Goal: Check status: Check status

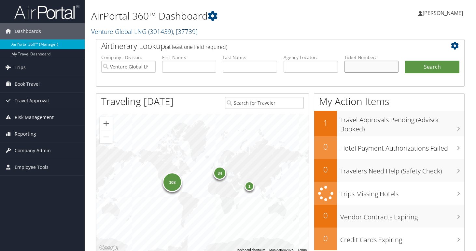
click at [351, 68] on input "text" at bounding box center [372, 67] width 54 height 12
paste input "1767308999485"
type input "1767308999485"
click at [429, 68] on button "Search" at bounding box center [432, 67] width 54 height 13
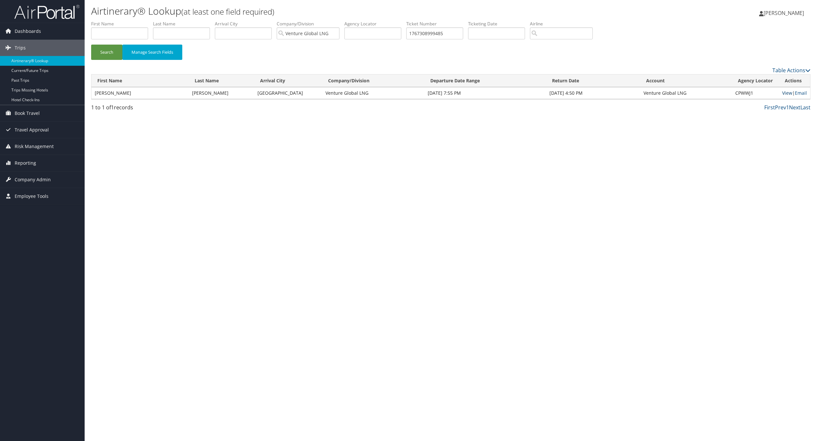
click at [476, 92] on link "View" at bounding box center [788, 93] width 10 height 6
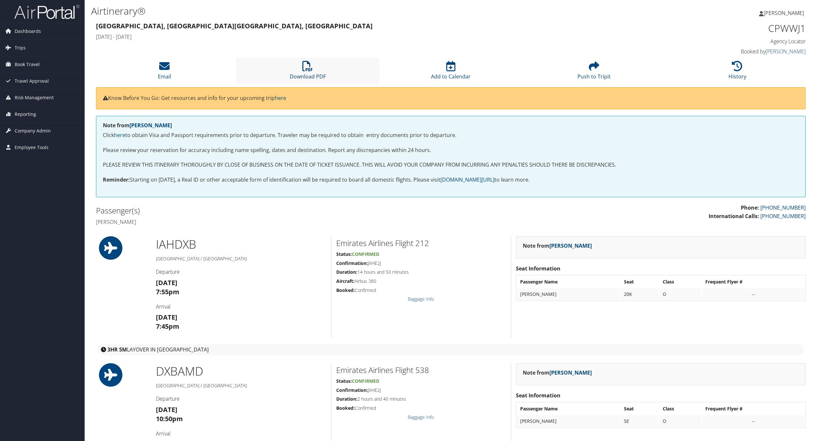
click at [319, 77] on link "Download PDF" at bounding box center [308, 72] width 36 height 16
